Goal: Information Seeking & Learning: Find specific page/section

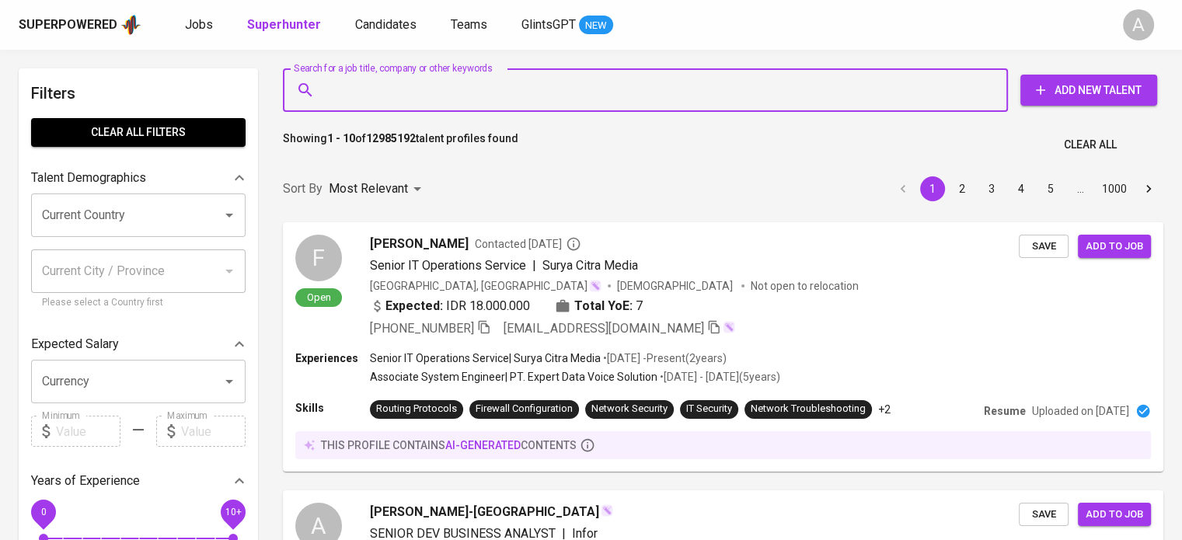
click at [470, 92] on input "Search for a job title, company or other keywords" at bounding box center [649, 90] width 657 height 30
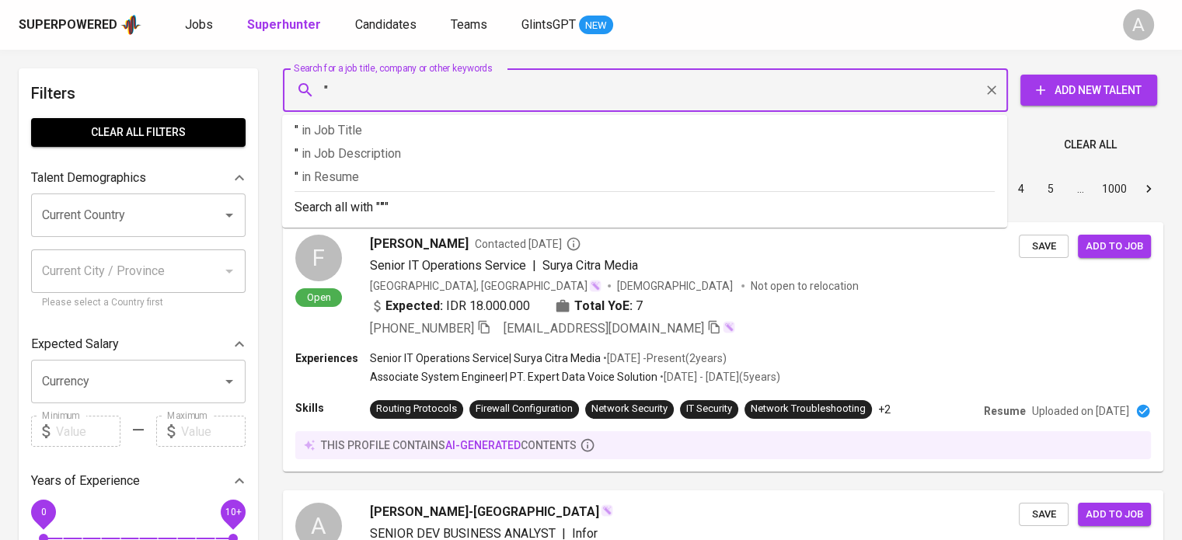
paste input "[PERSON_NAME] (She/Her)"
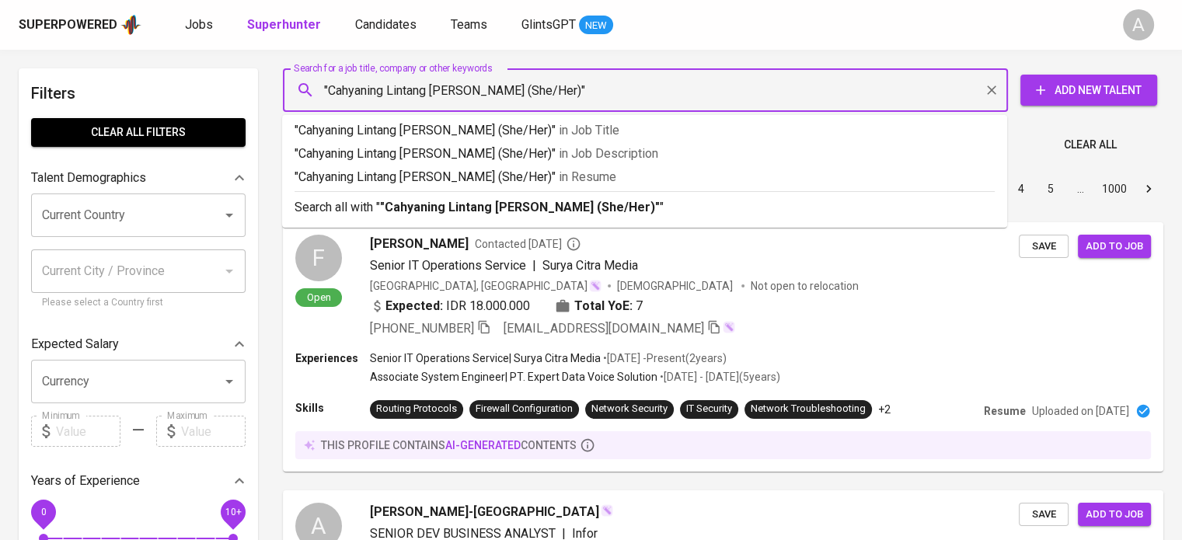
click at [562, 82] on input ""Cahyaning Lintang [PERSON_NAME] (She/Her)"" at bounding box center [649, 90] width 657 height 30
click at [565, 89] on input ""Cahyaning Lintang [PERSON_NAME] (She/Her)"" at bounding box center [649, 90] width 657 height 30
click at [509, 90] on input ""Cahyaning Lintang [PERSON_NAME] (She/Her)"" at bounding box center [649, 90] width 657 height 30
type input ""Cahyaning Lintang [PERSON_NAME]""
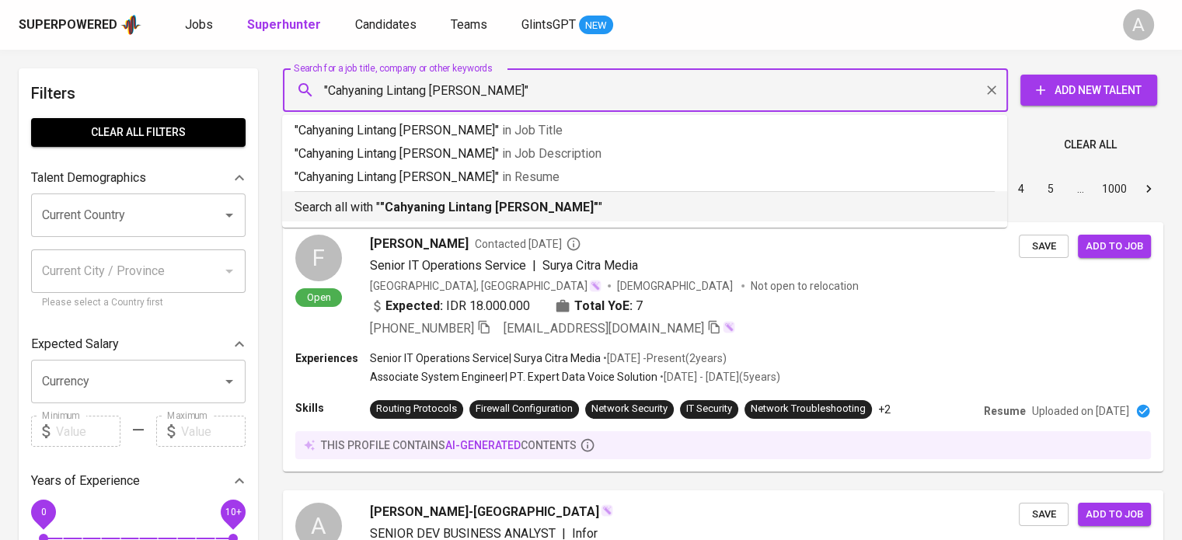
click at [512, 218] on li "Search all with " "[PERSON_NAME]" "" at bounding box center [644, 206] width 725 height 30
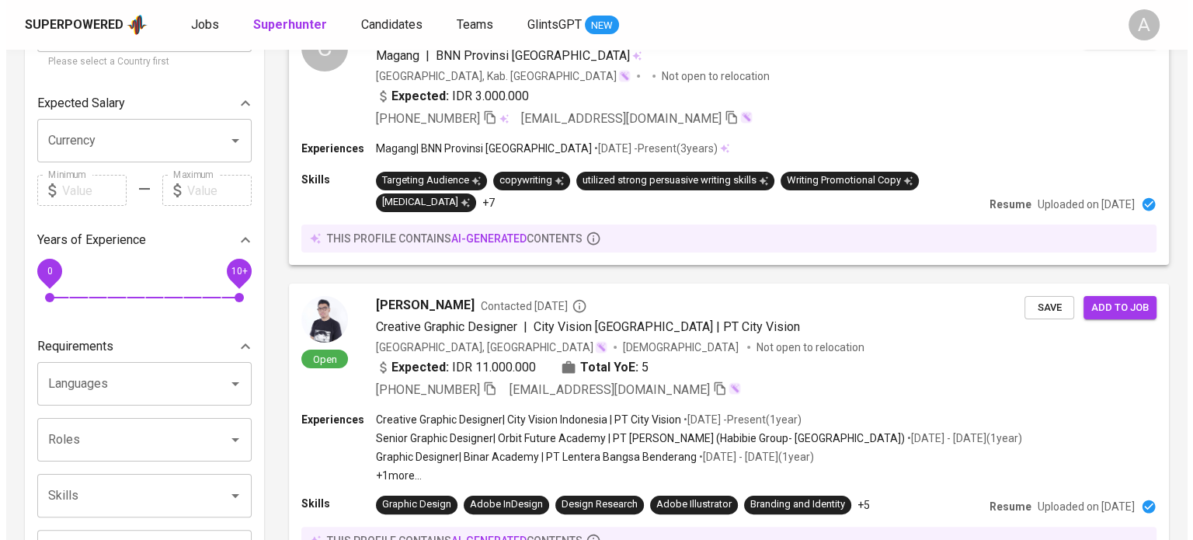
scroll to position [239, 0]
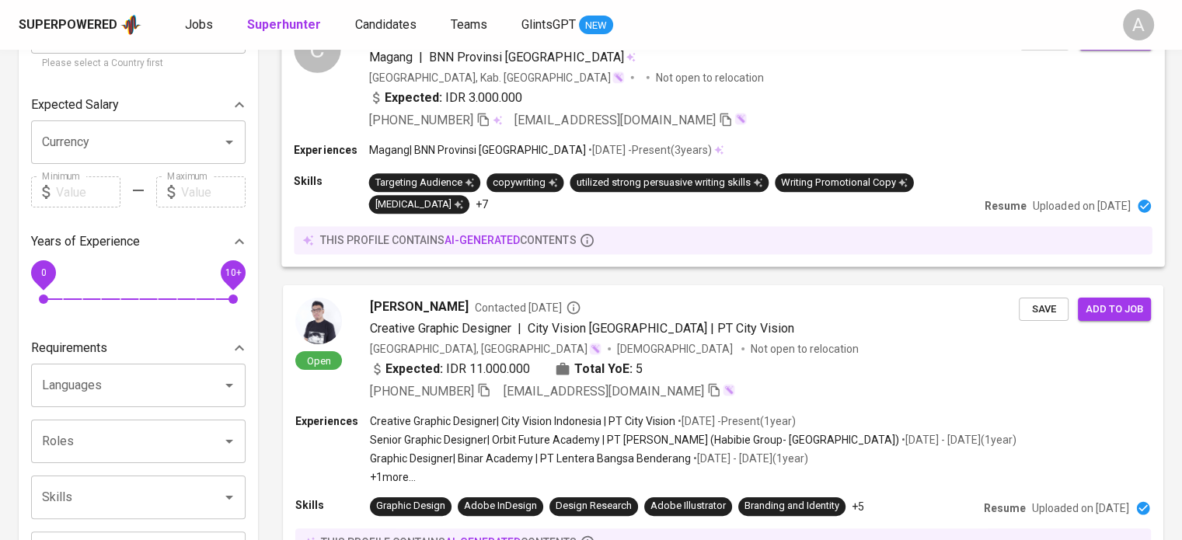
click at [721, 88] on div "Expected: IDR 3.000.000" at bounding box center [694, 99] width 651 height 23
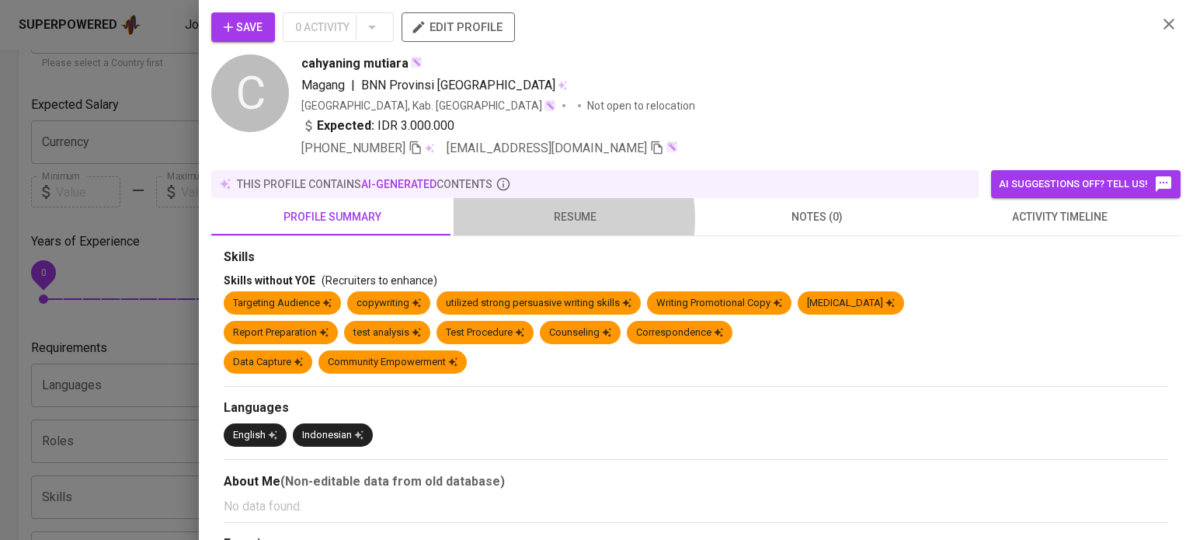
click at [542, 218] on span "resume" at bounding box center [575, 216] width 224 height 19
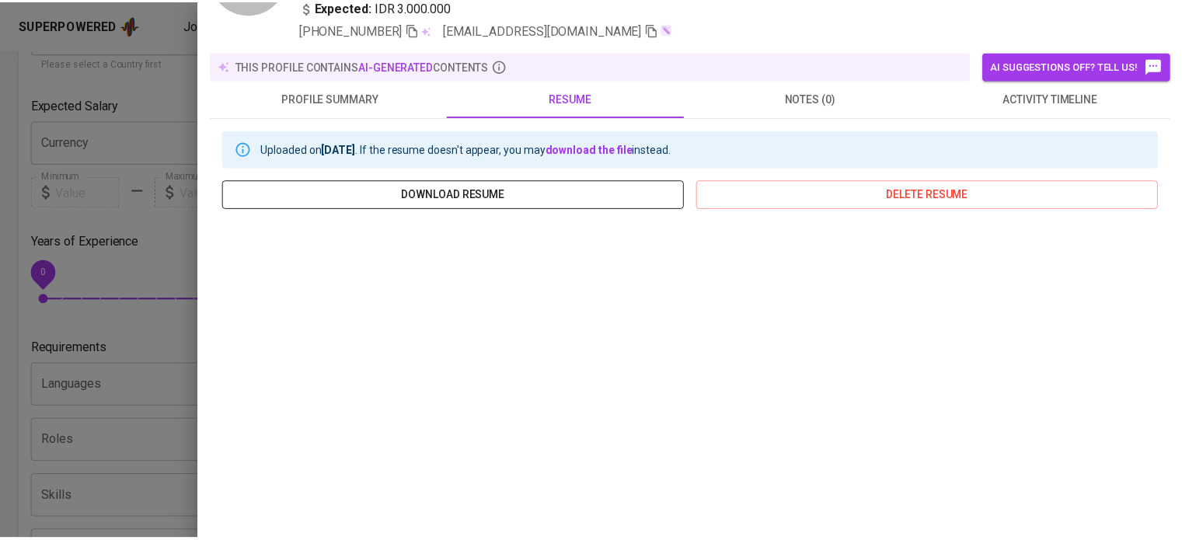
scroll to position [0, 0]
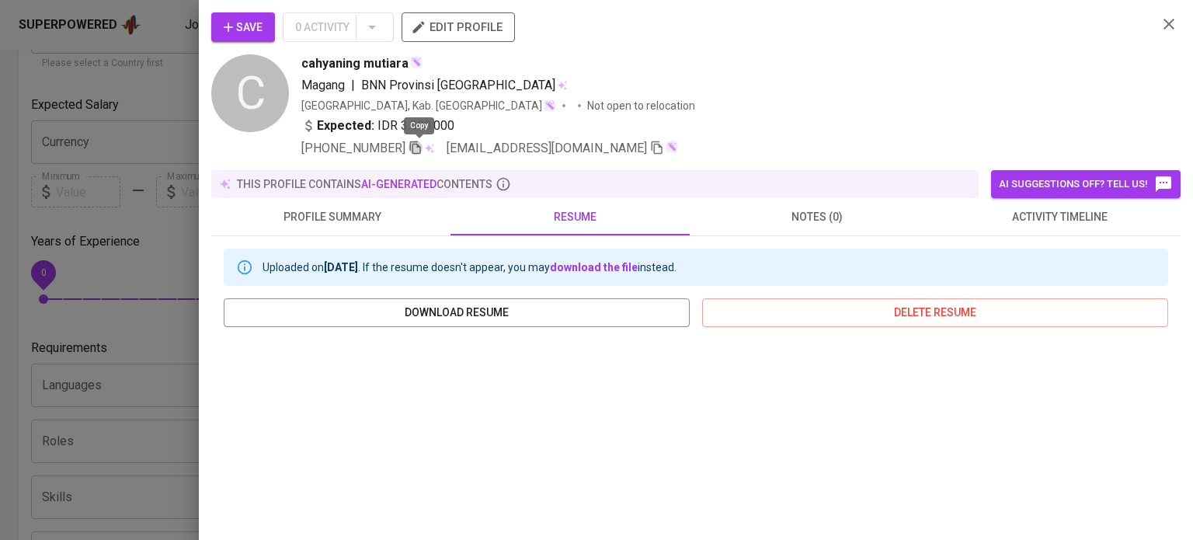
click at [412, 148] on icon "button" at bounding box center [416, 148] width 14 height 14
click at [1160, 16] on icon "button" at bounding box center [1169, 24] width 19 height 19
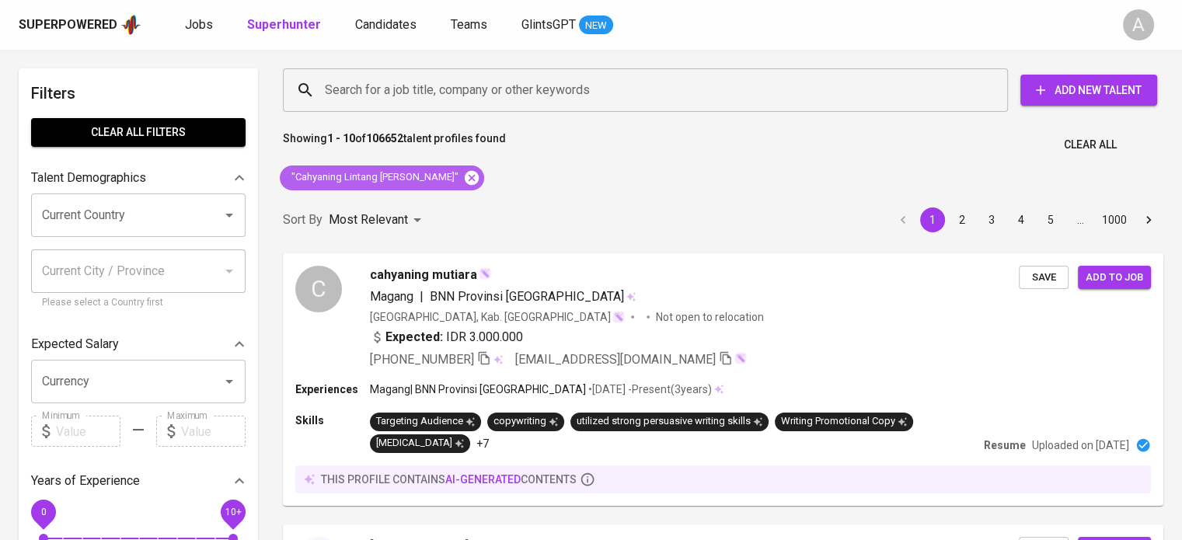
click at [465, 183] on icon at bounding box center [472, 177] width 14 height 14
click at [475, 85] on input "Search for a job title, company or other keywords" at bounding box center [649, 90] width 657 height 30
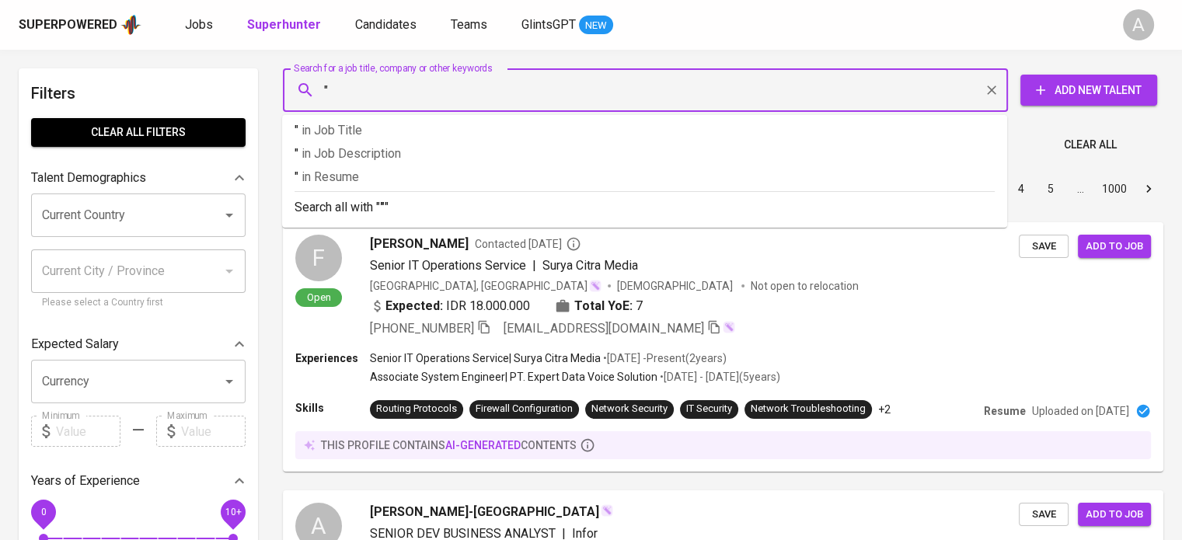
paste input "[EMAIL_ADDRESS][DOMAIN_NAME]"
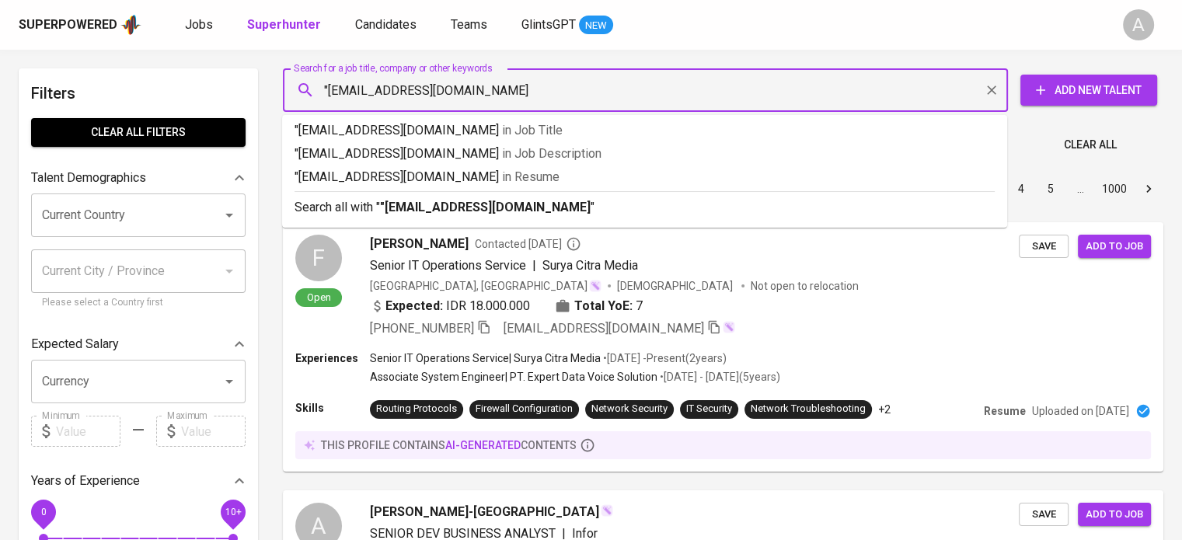
type input ""[EMAIL_ADDRESS][DOMAIN_NAME]""
click at [462, 211] on b ""[EMAIL_ADDRESS][DOMAIN_NAME]"" at bounding box center [487, 207] width 215 height 15
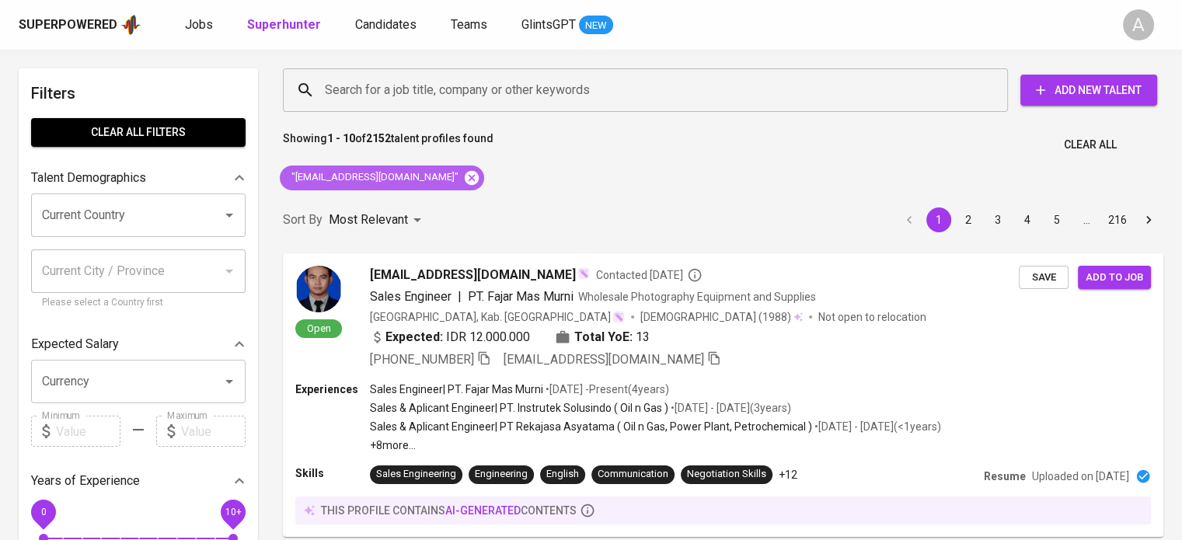
click at [465, 176] on icon at bounding box center [472, 177] width 14 height 14
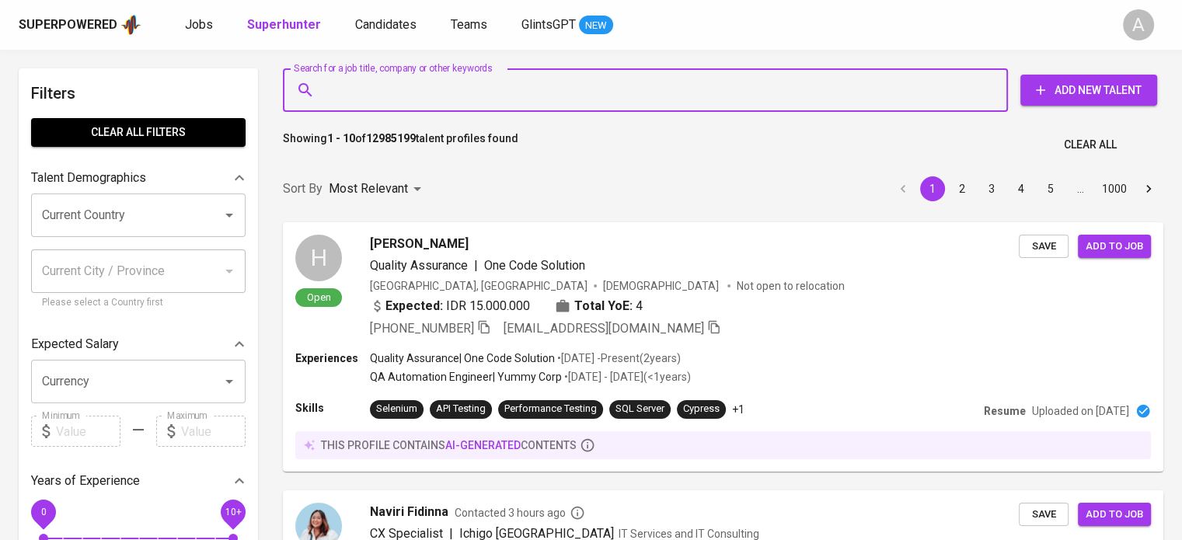
click at [488, 84] on input "Search for a job title, company or other keywords" at bounding box center [649, 90] width 657 height 30
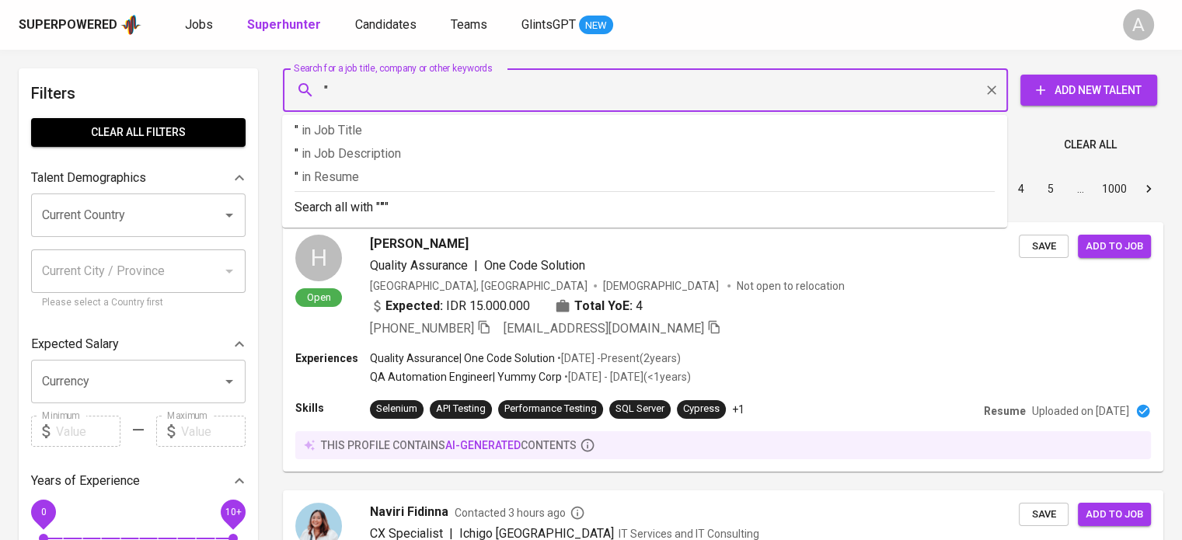
paste input "[EMAIL_ADDRESS][DOMAIN_NAME]"
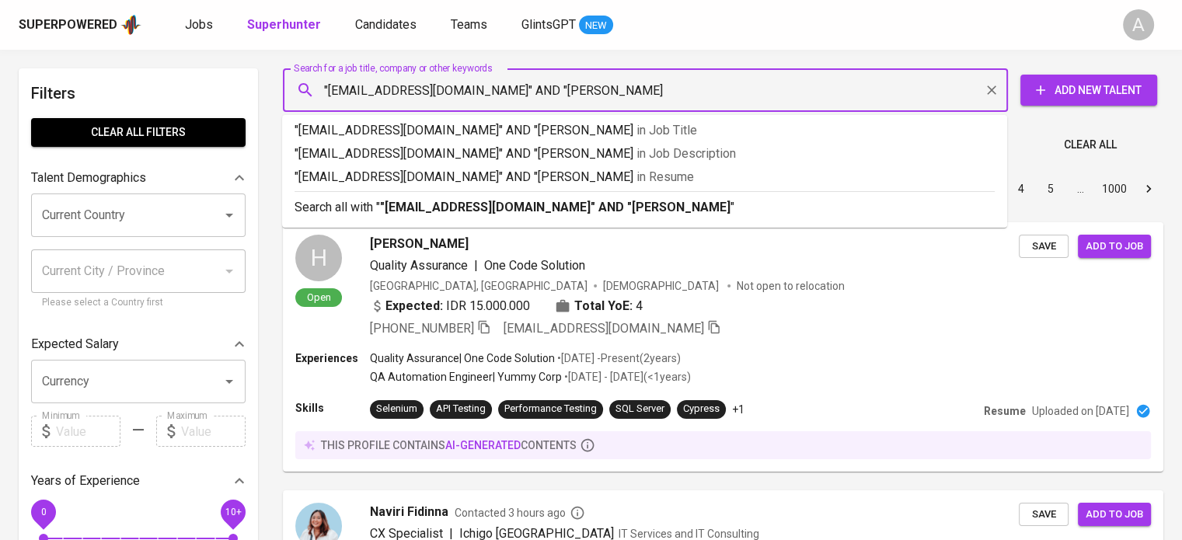
type input ""[EMAIL_ADDRESS][DOMAIN_NAME]" AND "[PERSON_NAME]""
click at [527, 201] on b ""[EMAIL_ADDRESS][DOMAIN_NAME]" AND "[PERSON_NAME]"" at bounding box center [557, 207] width 355 height 15
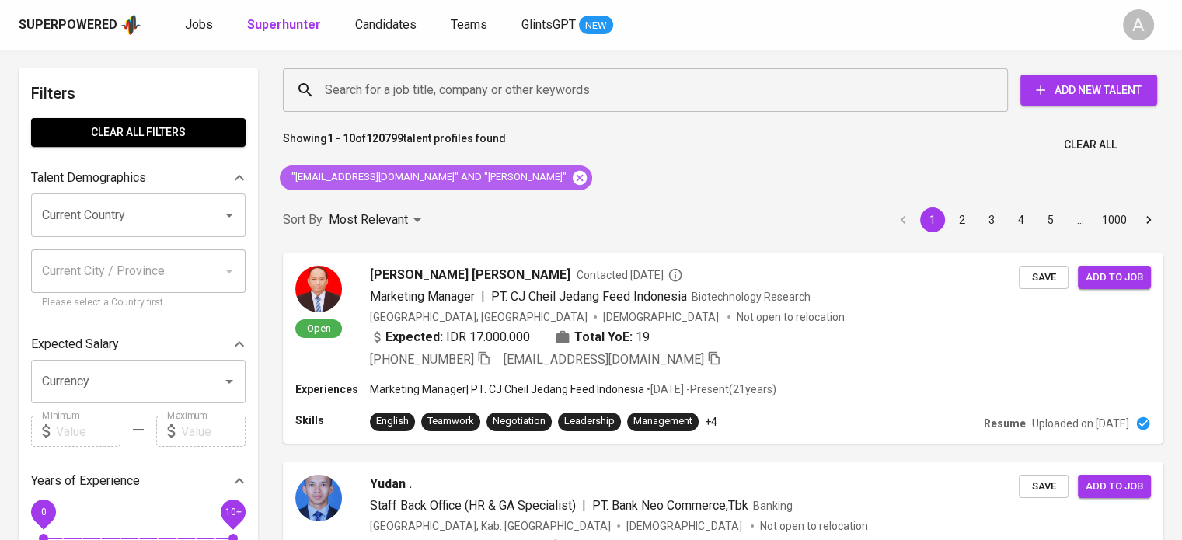
click at [573, 173] on icon at bounding box center [580, 177] width 14 height 14
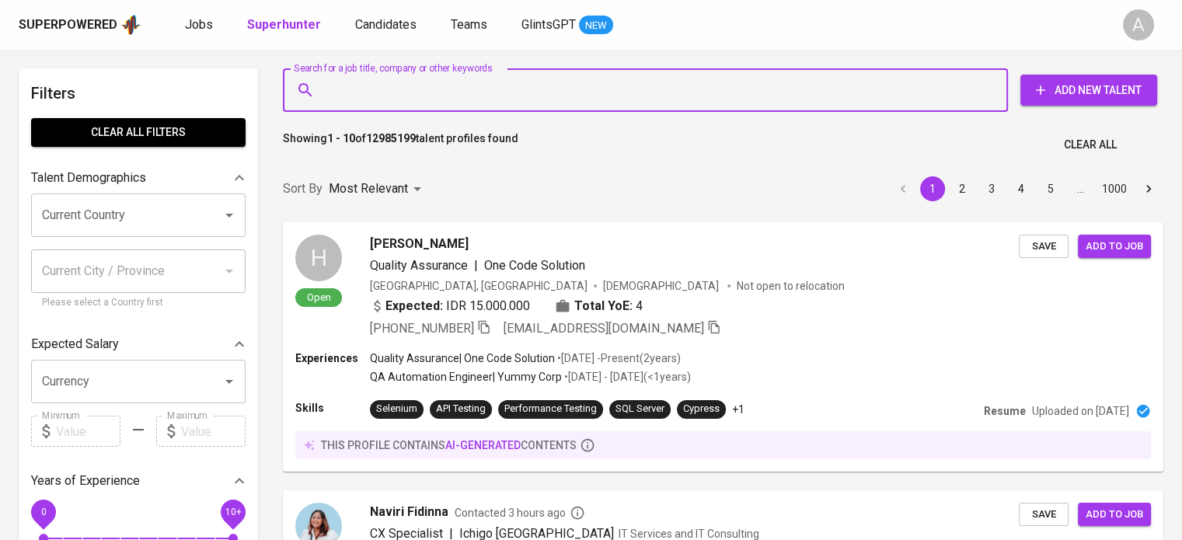
click at [423, 88] on input "Search for a job title, company or other keywords" at bounding box center [649, 90] width 657 height 30
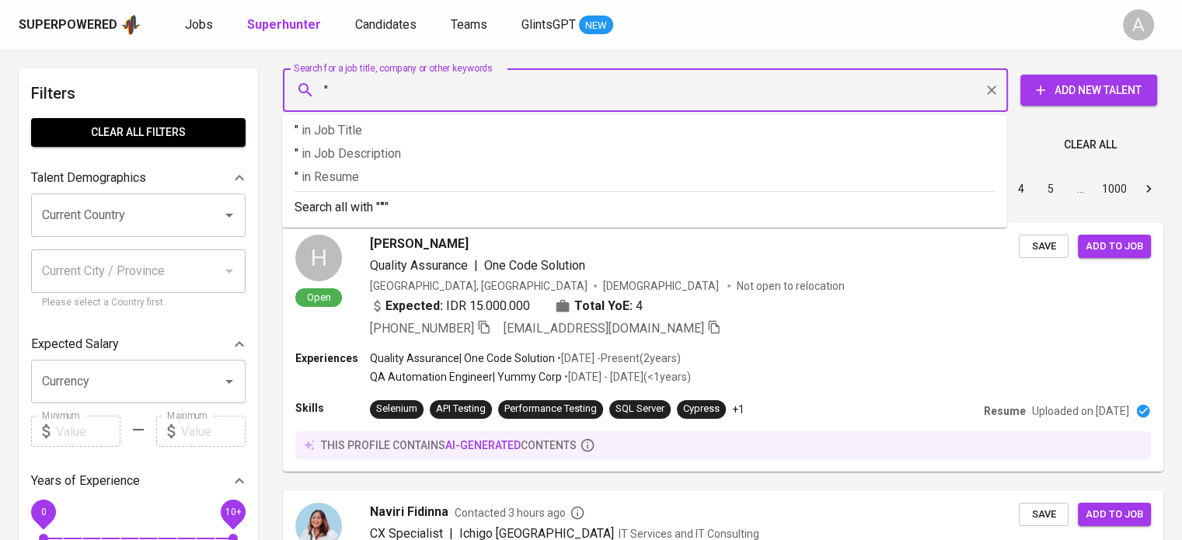
paste input "Retno Larass"
type input ""Retno Larass"
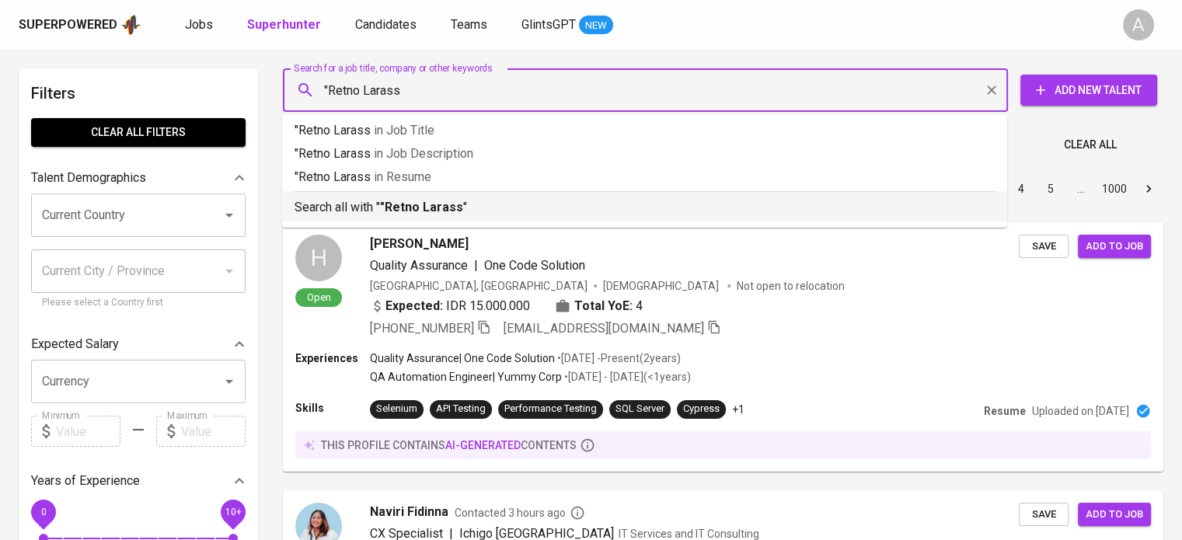
click at [424, 205] on b ""Retno Larass" at bounding box center [421, 207] width 83 height 15
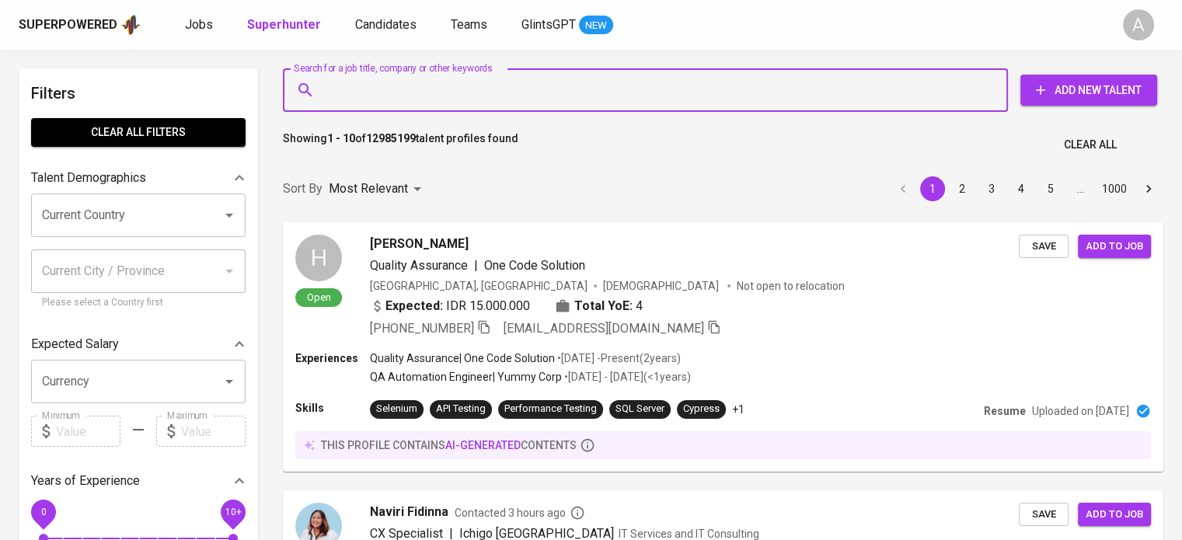
click at [494, 80] on input "Search for a job title, company or other keywords" at bounding box center [649, 90] width 657 height 30
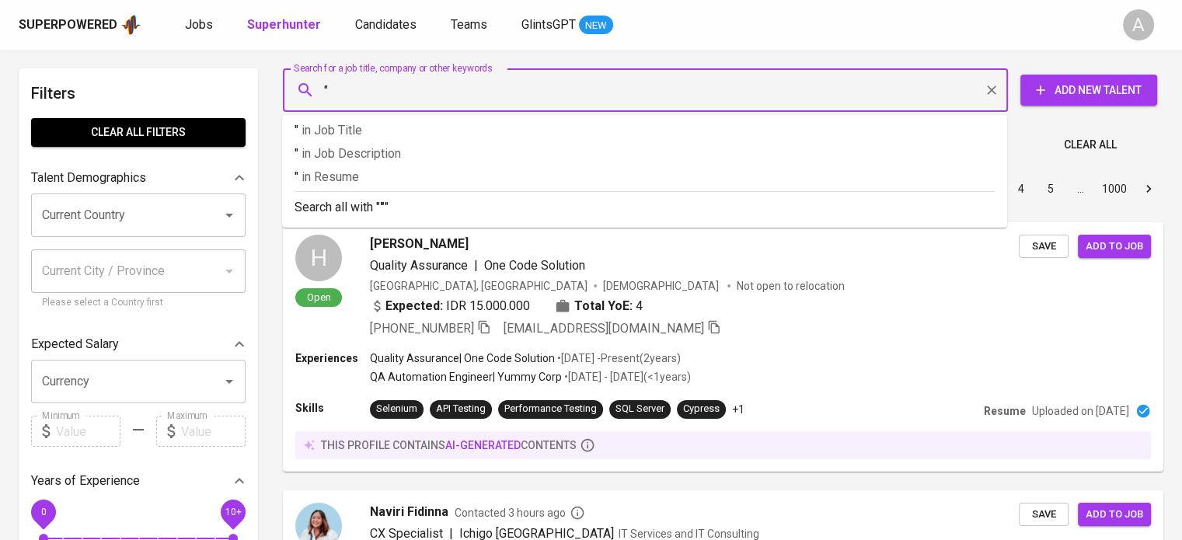
paste input "Retno Larass"
type input ""Retno Larass""
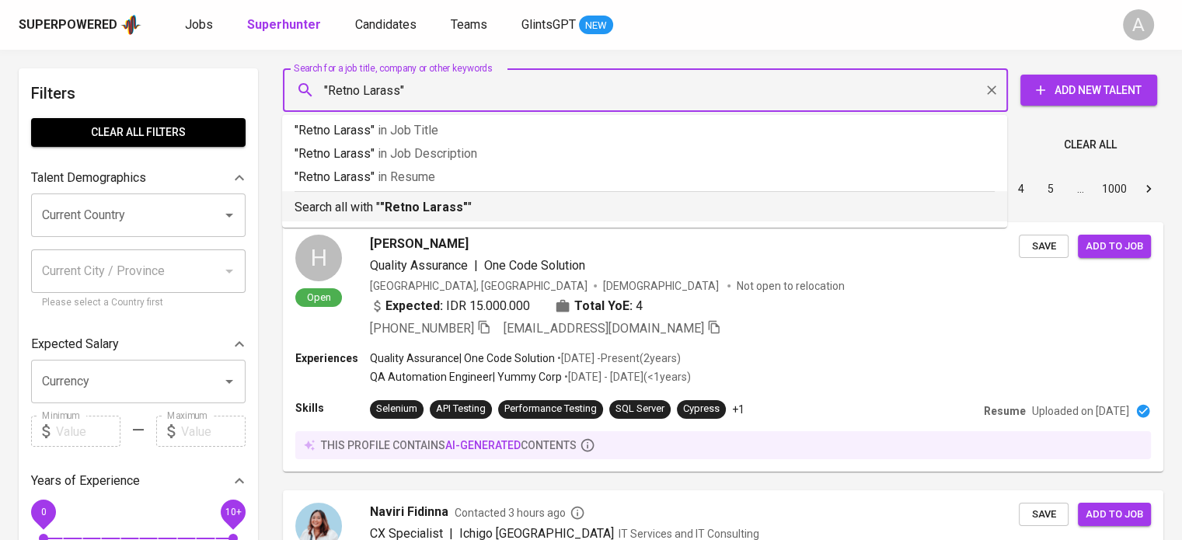
click at [488, 202] on p "Search all with " "Retno Larass" "" at bounding box center [644, 207] width 700 height 19
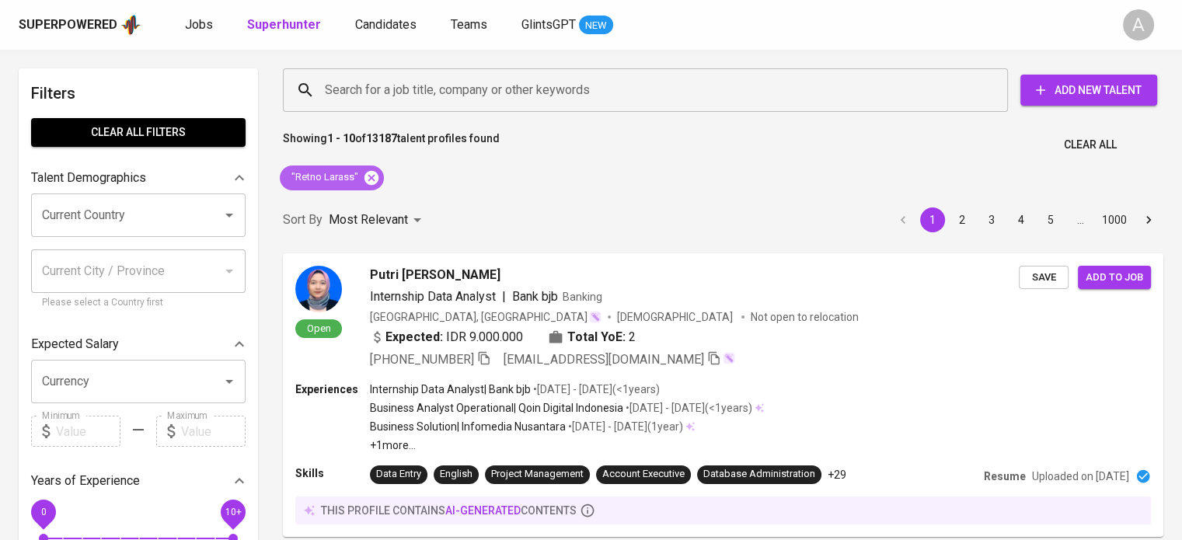
click at [363, 169] on icon at bounding box center [371, 177] width 17 height 17
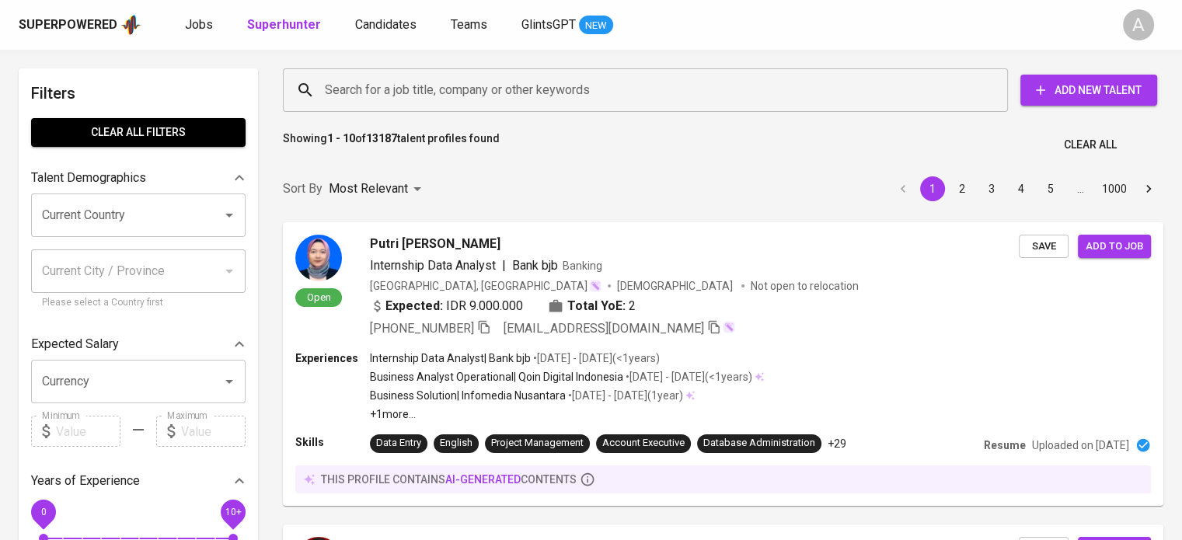
click at [465, 95] on input "Search for a job title, company or other keywords" at bounding box center [649, 90] width 657 height 30
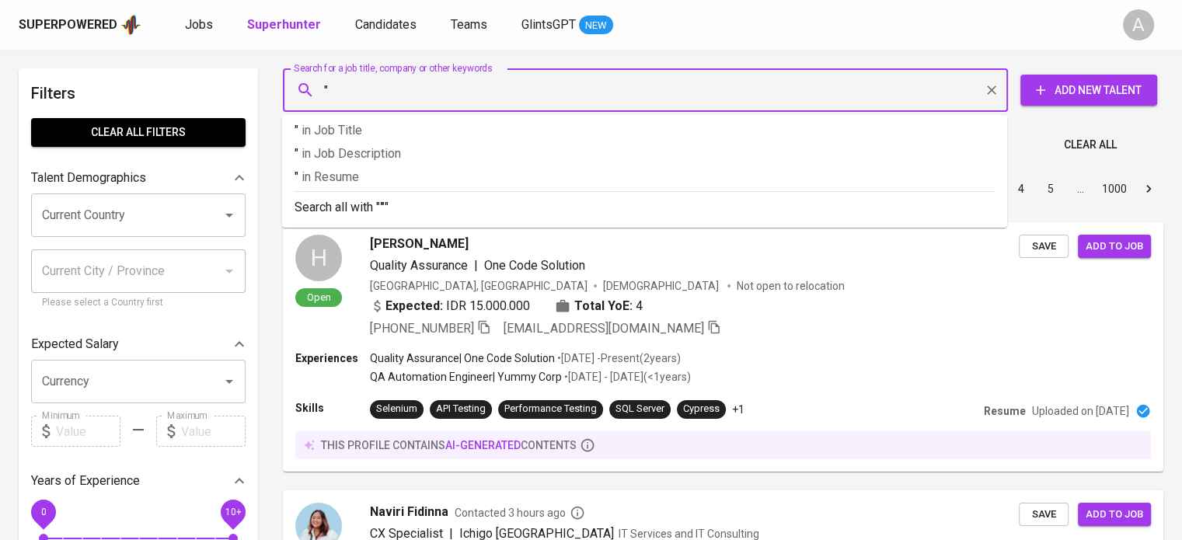
paste input "sandrayasin13@gmail.com"
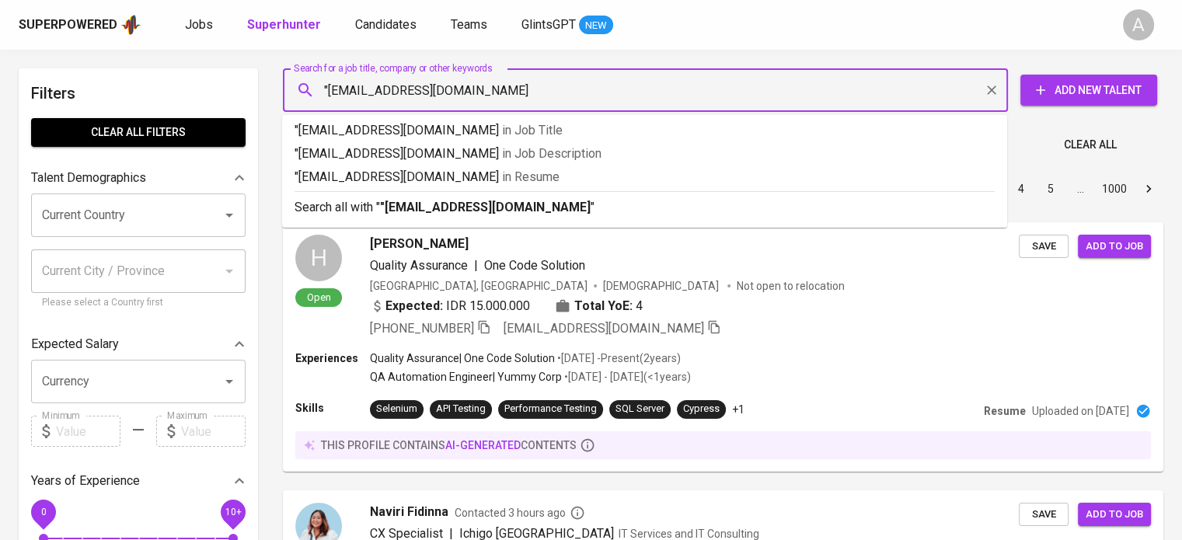
type input ""sandrayasin13@gmail.com""
click at [480, 197] on div "Search all with " "sandrayasin13@gmail.com" "" at bounding box center [644, 204] width 700 height 26
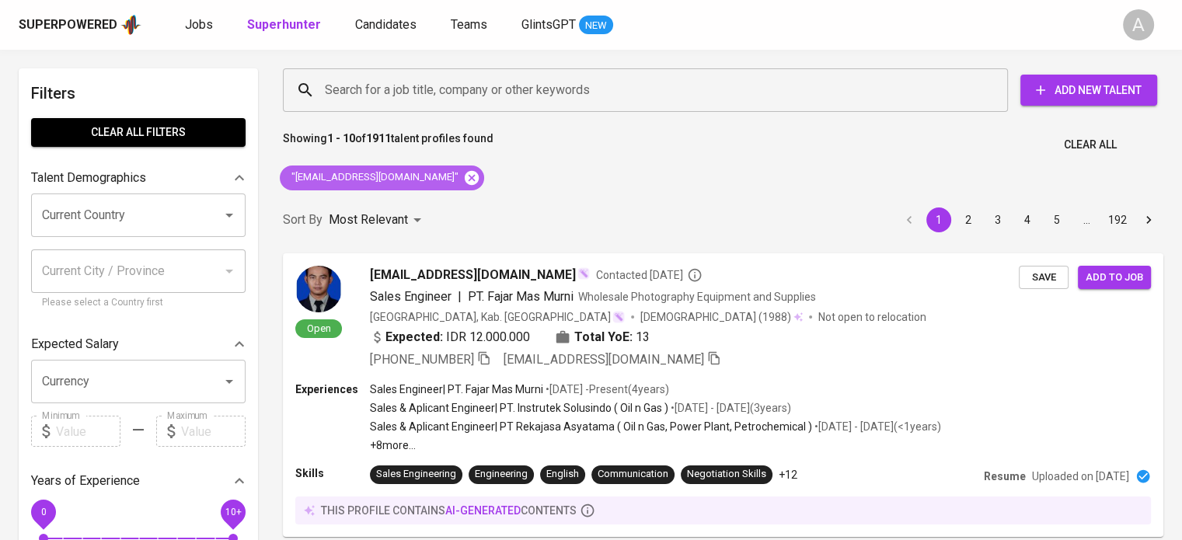
click at [465, 173] on icon at bounding box center [472, 177] width 14 height 14
click at [454, 77] on input "Search for a job title, company or other keywords" at bounding box center [649, 90] width 657 height 30
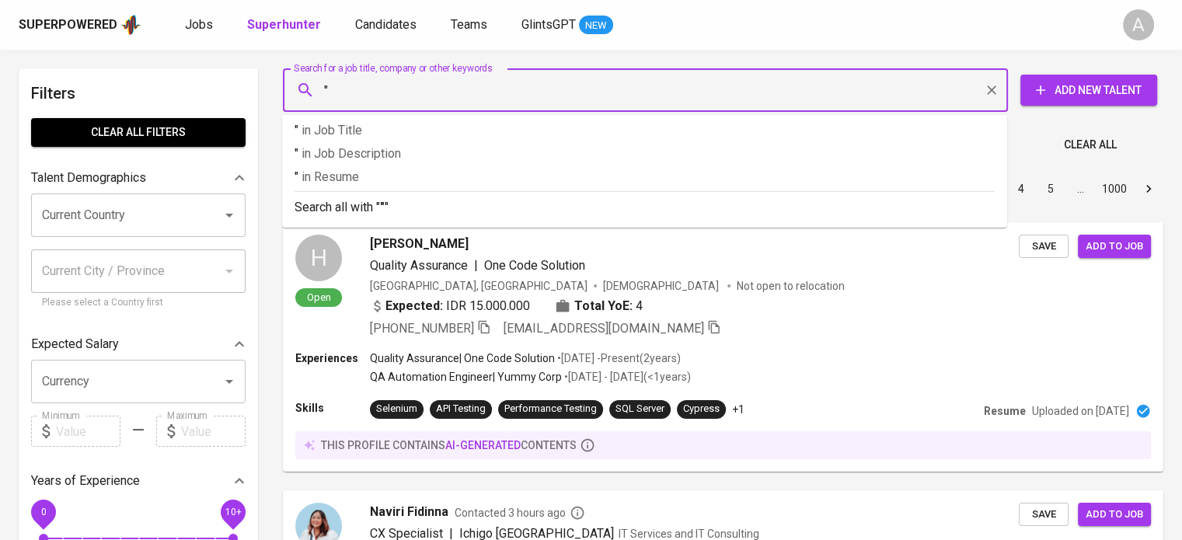
paste input "sandrayasin13@gmail.com"
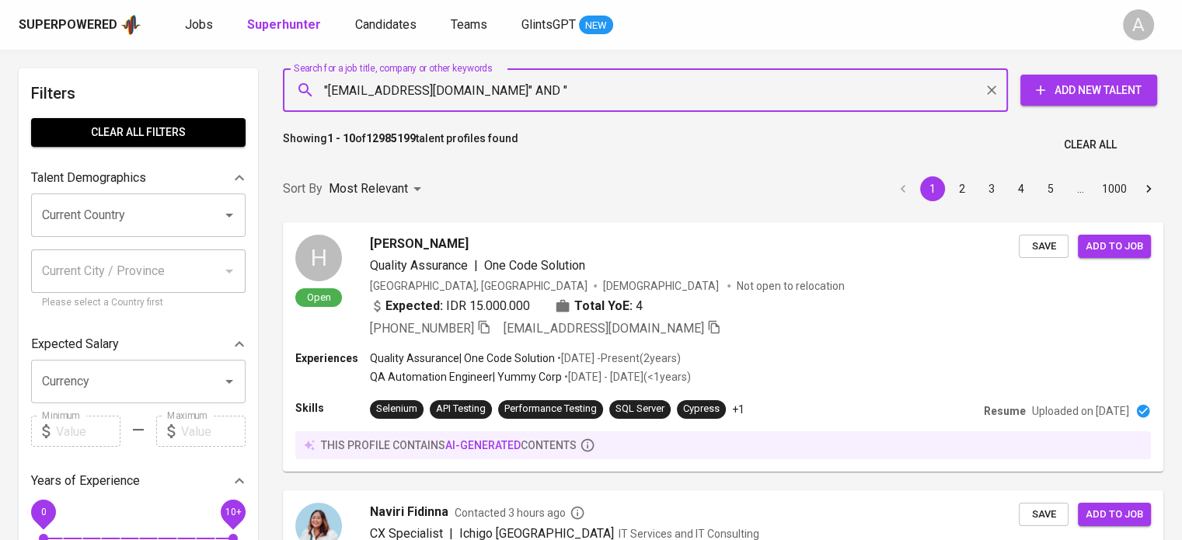
paste input "Sandra Fadillah"
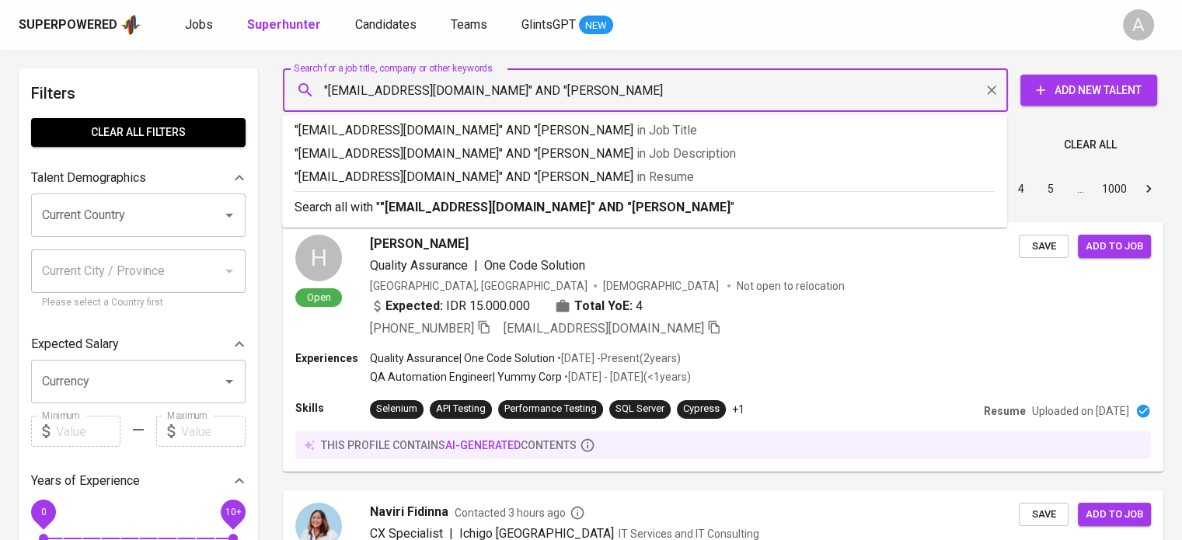
type input ""sandrayasin13@gmail.com" AND "Sandra Fadillah""
click at [620, 198] on p "Search all with " "sandrayasin13@gmail.com" AND "Sandra Fadillah" "" at bounding box center [644, 207] width 700 height 19
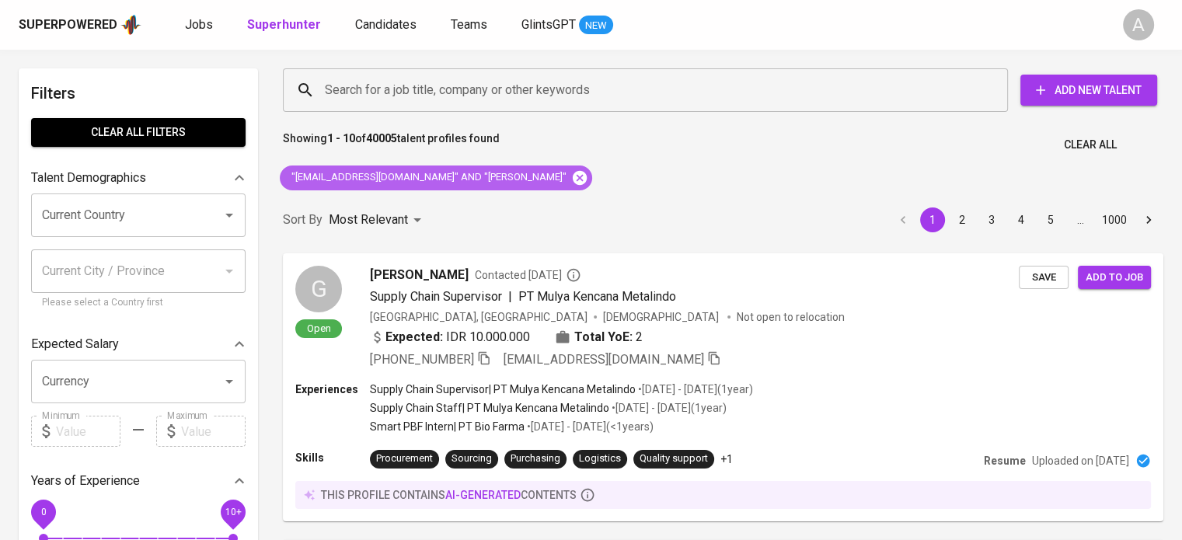
click at [573, 182] on icon at bounding box center [580, 177] width 14 height 14
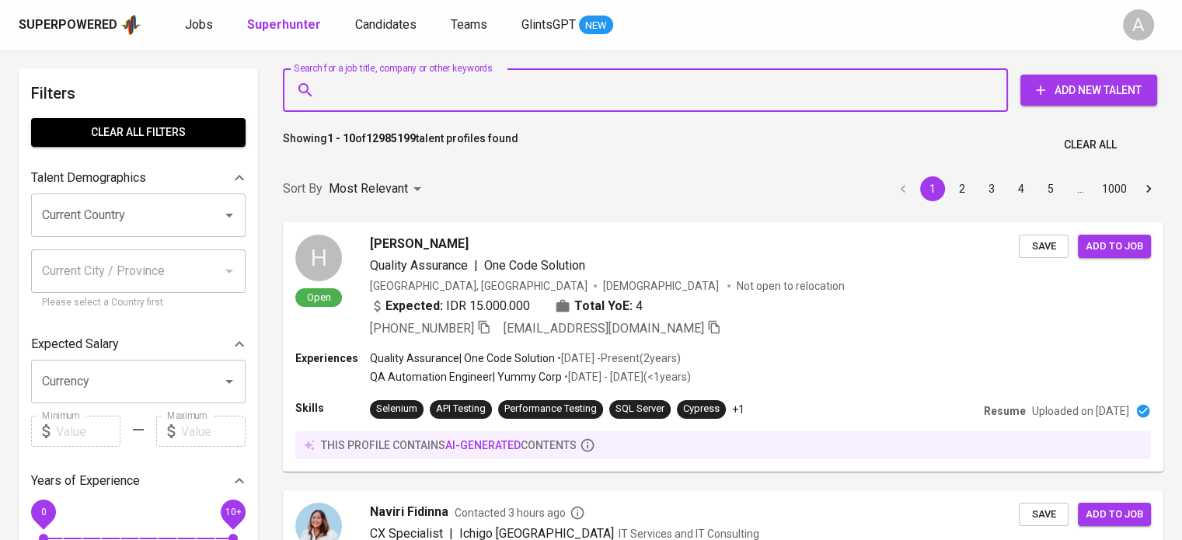
click at [551, 96] on input "Search for a job title, company or other keywords" at bounding box center [649, 90] width 657 height 30
paste input "Selvi Anasari Zega"
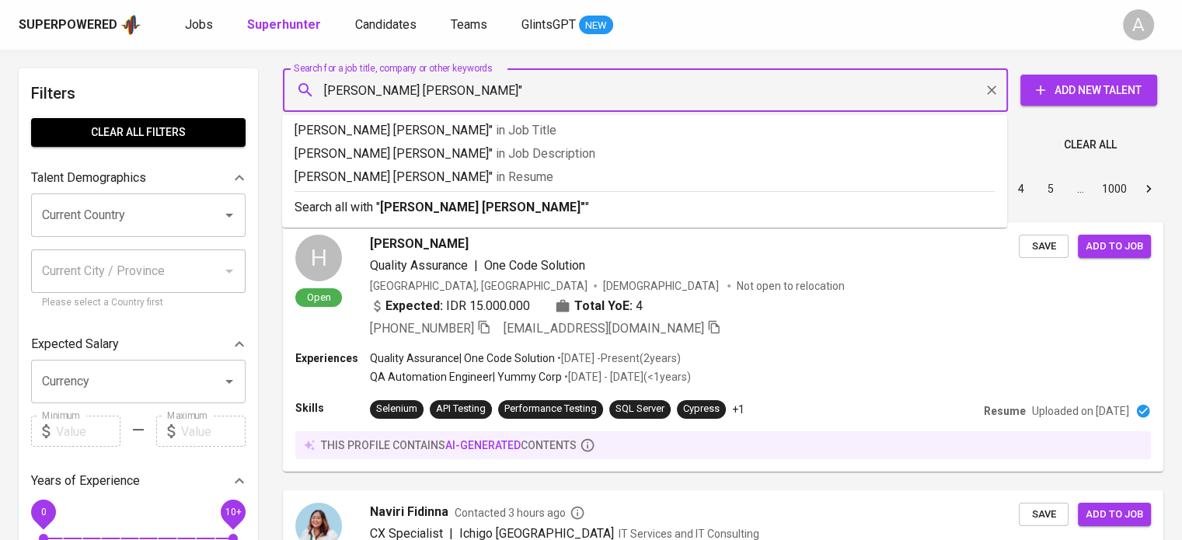
type input ""Selvi Anasari Zega""
click at [529, 209] on p "Search all with " "Selvi Anasari Zega" "" at bounding box center [644, 207] width 700 height 19
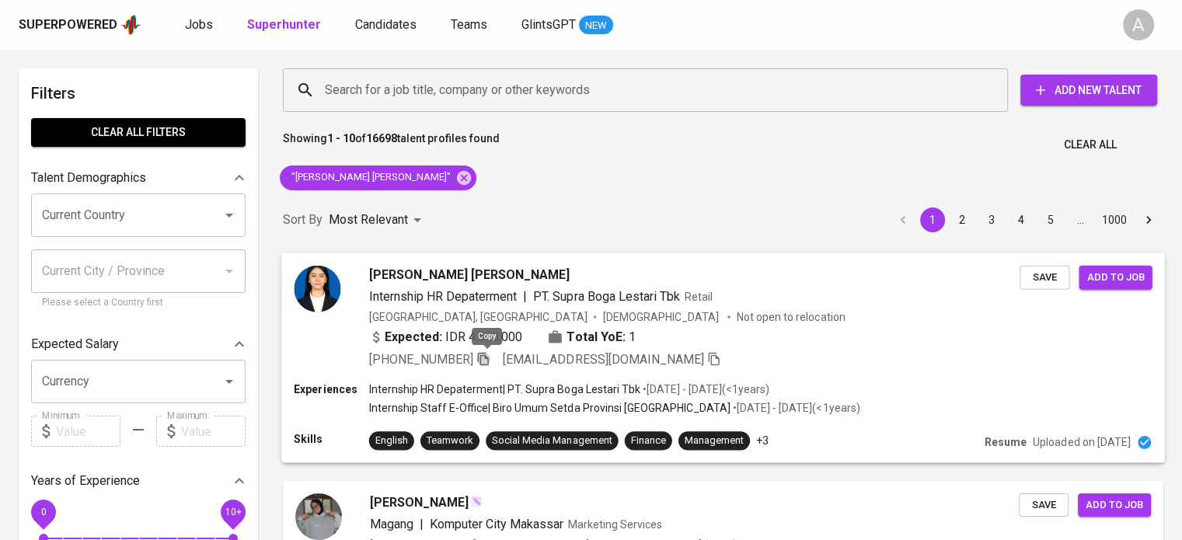
click at [482, 361] on icon "button" at bounding box center [483, 358] width 14 height 14
